Goal: Information Seeking & Learning: Learn about a topic

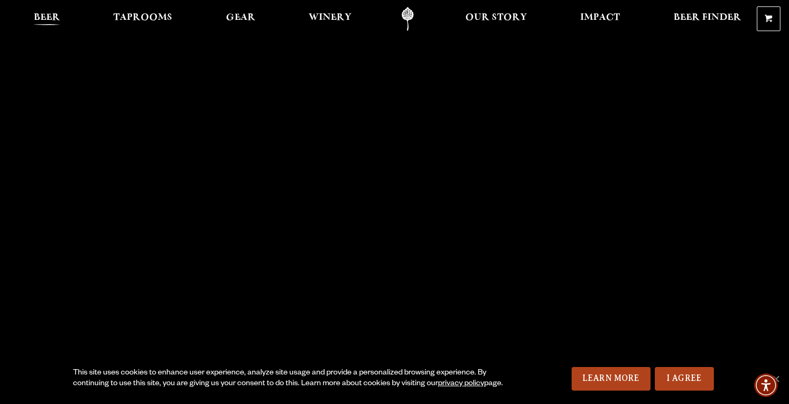
click at [57, 14] on span "Beer" at bounding box center [47, 17] width 26 height 9
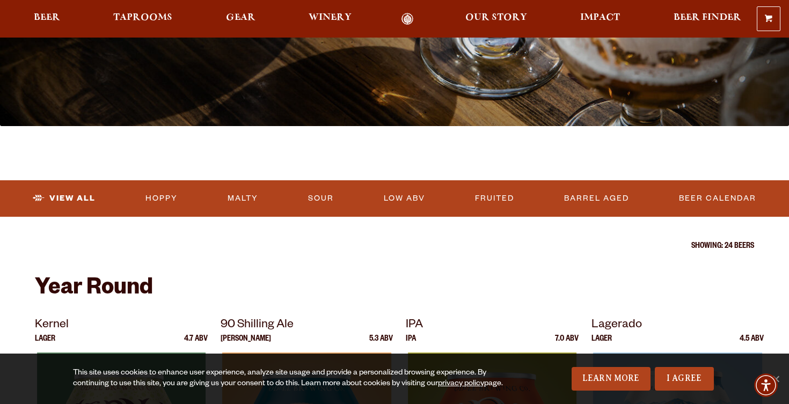
scroll to position [225, 0]
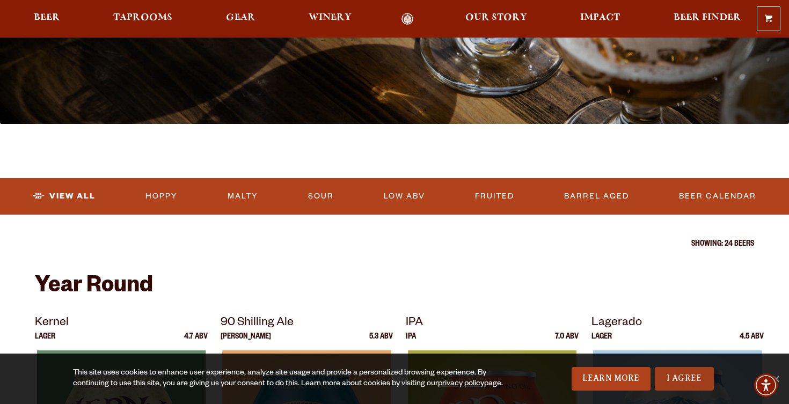
click at [705, 383] on link "I Agree" at bounding box center [684, 379] width 59 height 24
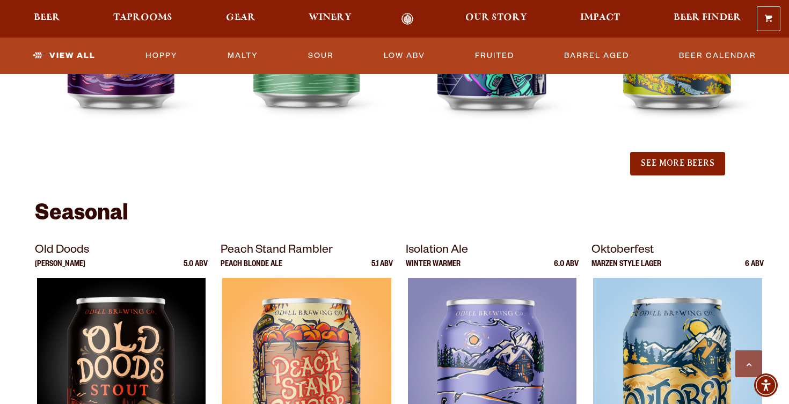
scroll to position [1329, 0]
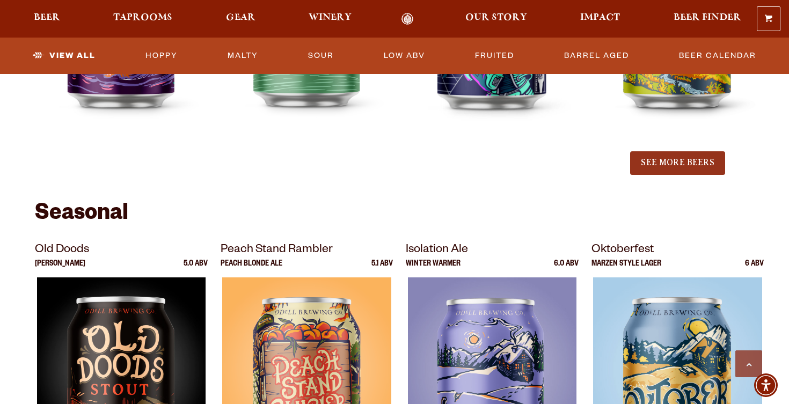
click at [670, 159] on button "See More Beers" at bounding box center [677, 163] width 94 height 24
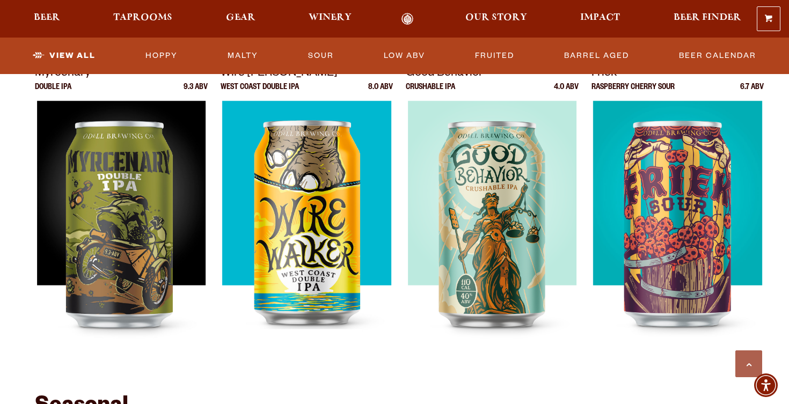
scroll to position [1424, 0]
